Goal: Navigation & Orientation: Find specific page/section

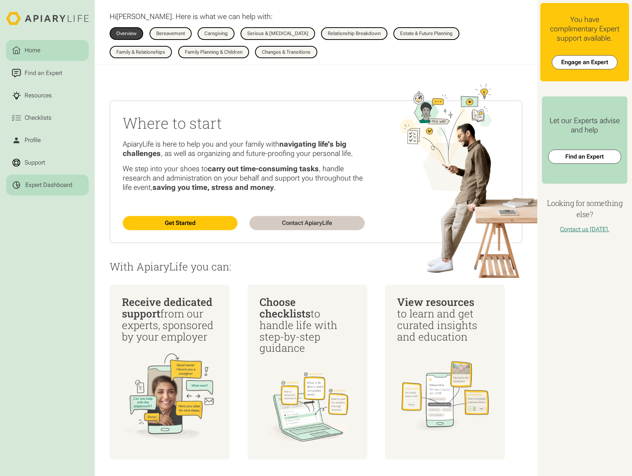
click at [45, 187] on div "Expert Dashboard" at bounding box center [48, 184] width 47 height 7
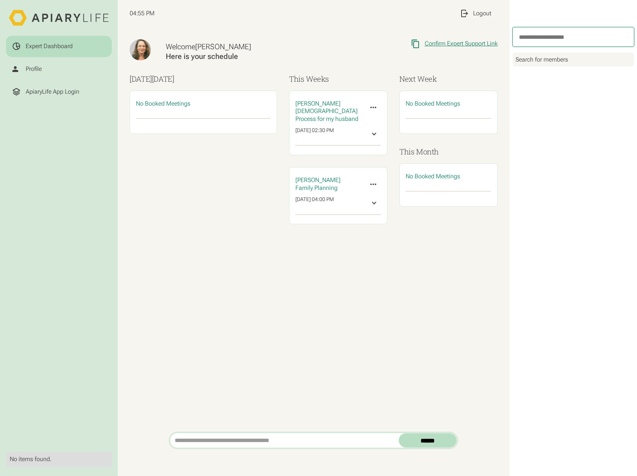
drag, startPoint x: 448, startPoint y: 41, endPoint x: 416, endPoint y: 43, distance: 32.5
click at [416, 43] on icon at bounding box center [415, 43] width 9 height 9
